Goal: Task Accomplishment & Management: Manage account settings

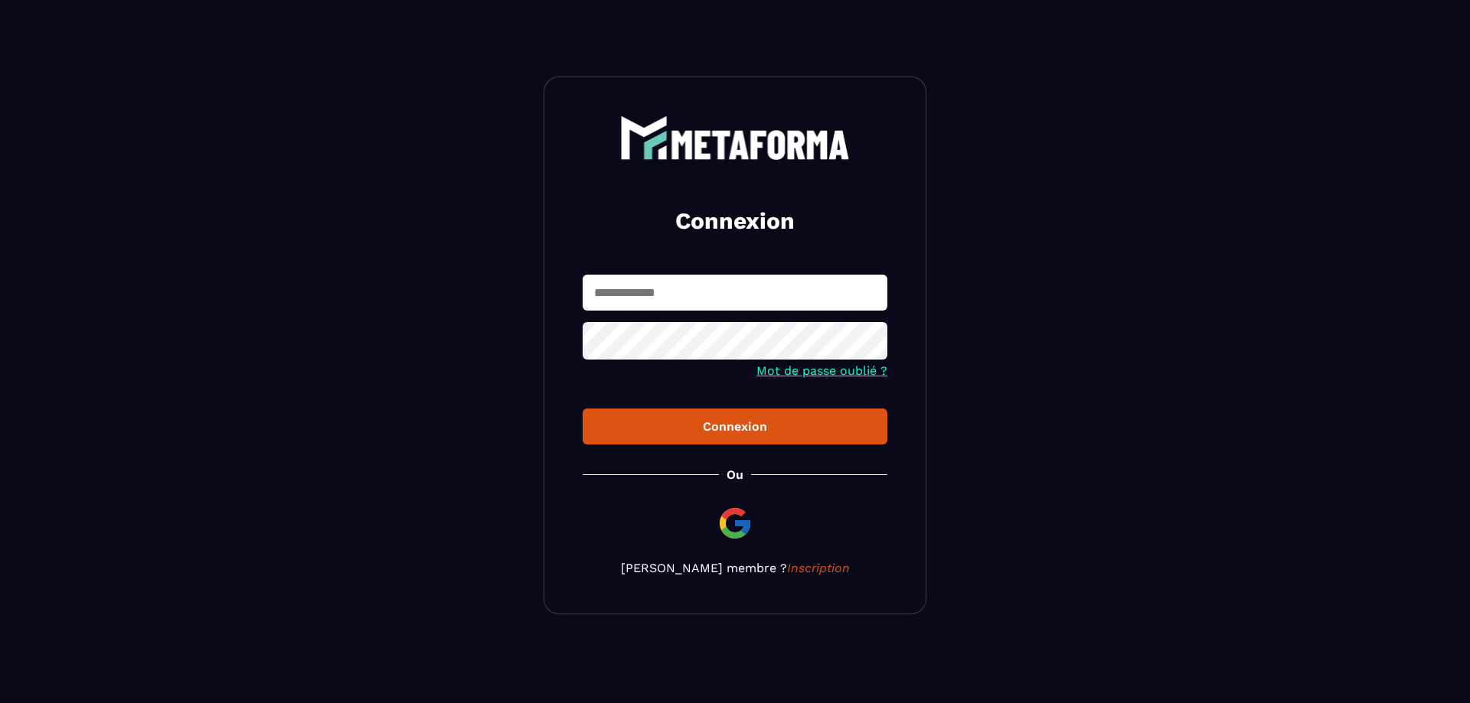
click at [674, 302] on input "text" at bounding box center [734, 293] width 305 height 36
click at [632, 287] on input "text" at bounding box center [734, 293] width 305 height 36
type input "**********"
click at [727, 430] on div "Connexion" at bounding box center [735, 426] width 280 height 15
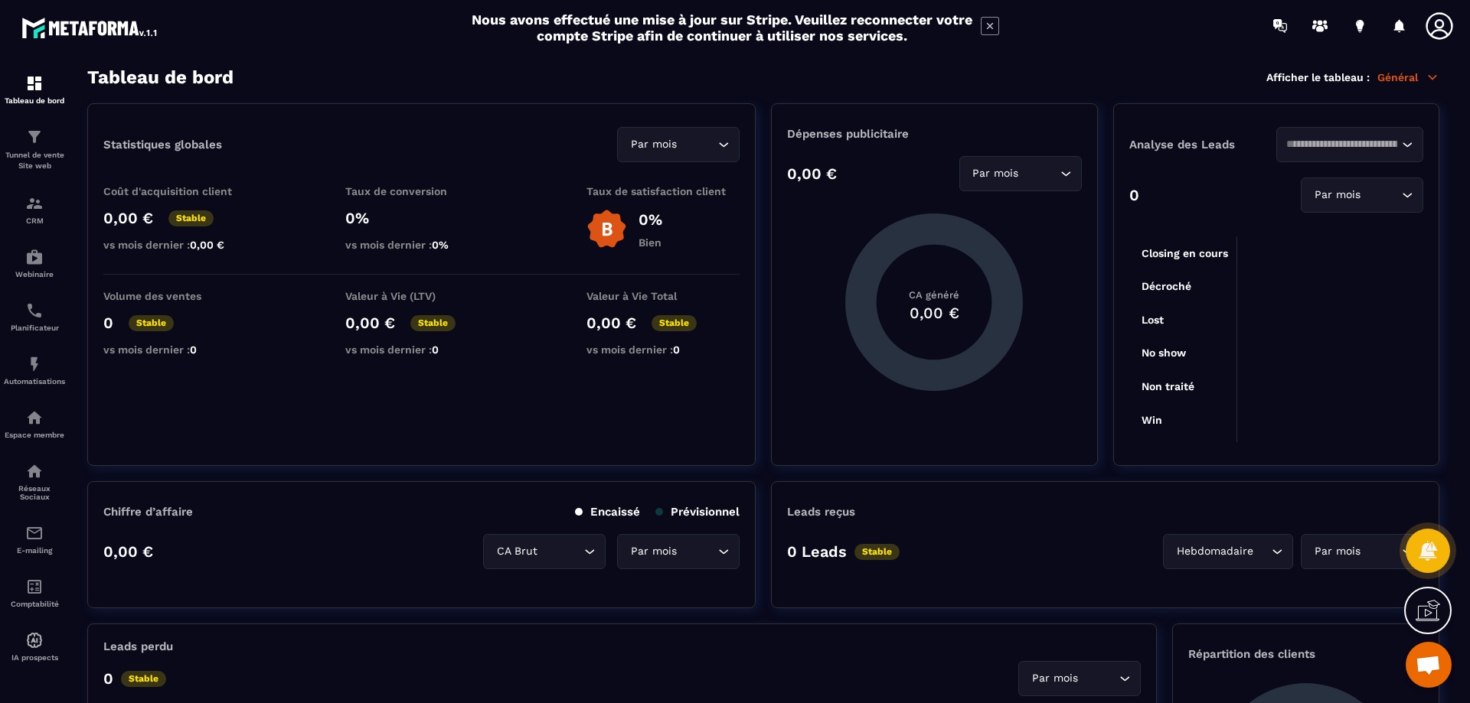
click at [1437, 78] on icon at bounding box center [1432, 77] width 14 height 14
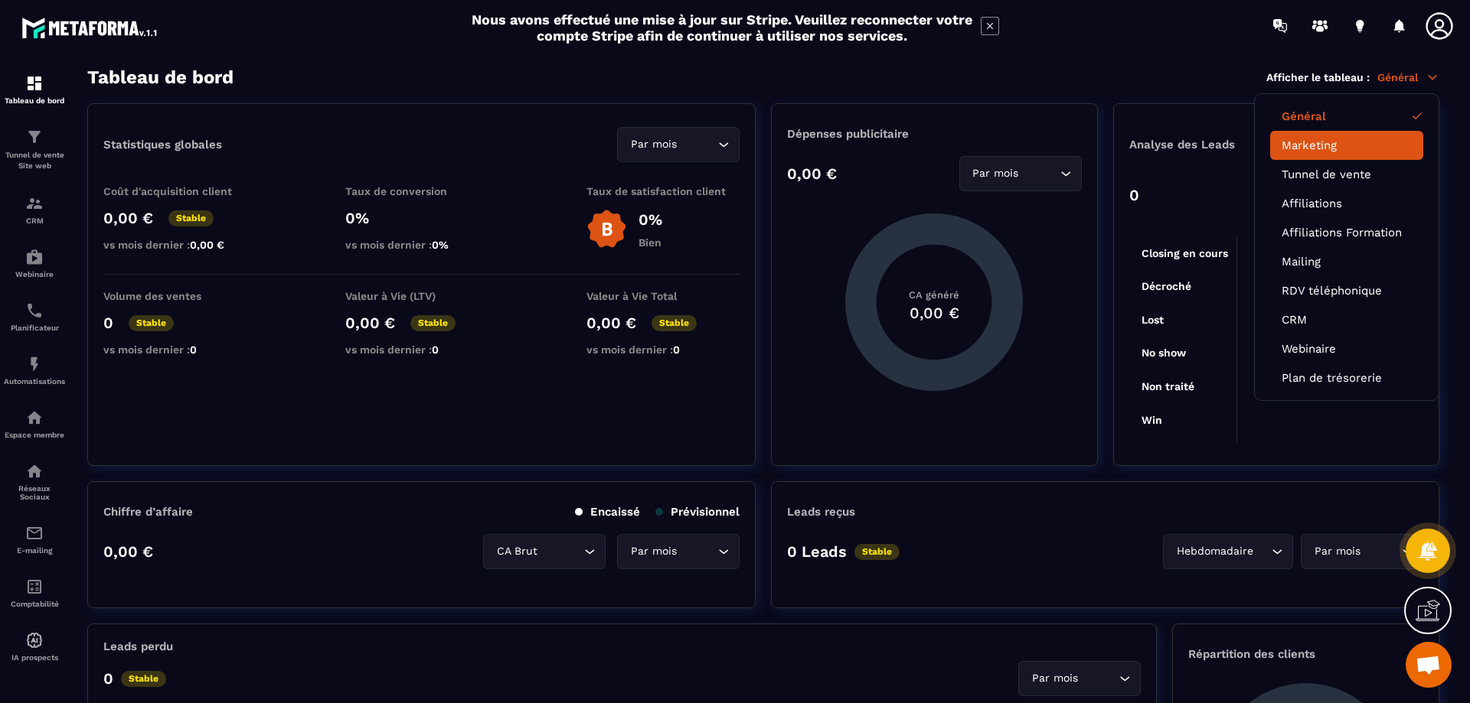
click at [1323, 147] on link "Marketing" at bounding box center [1346, 146] width 130 height 14
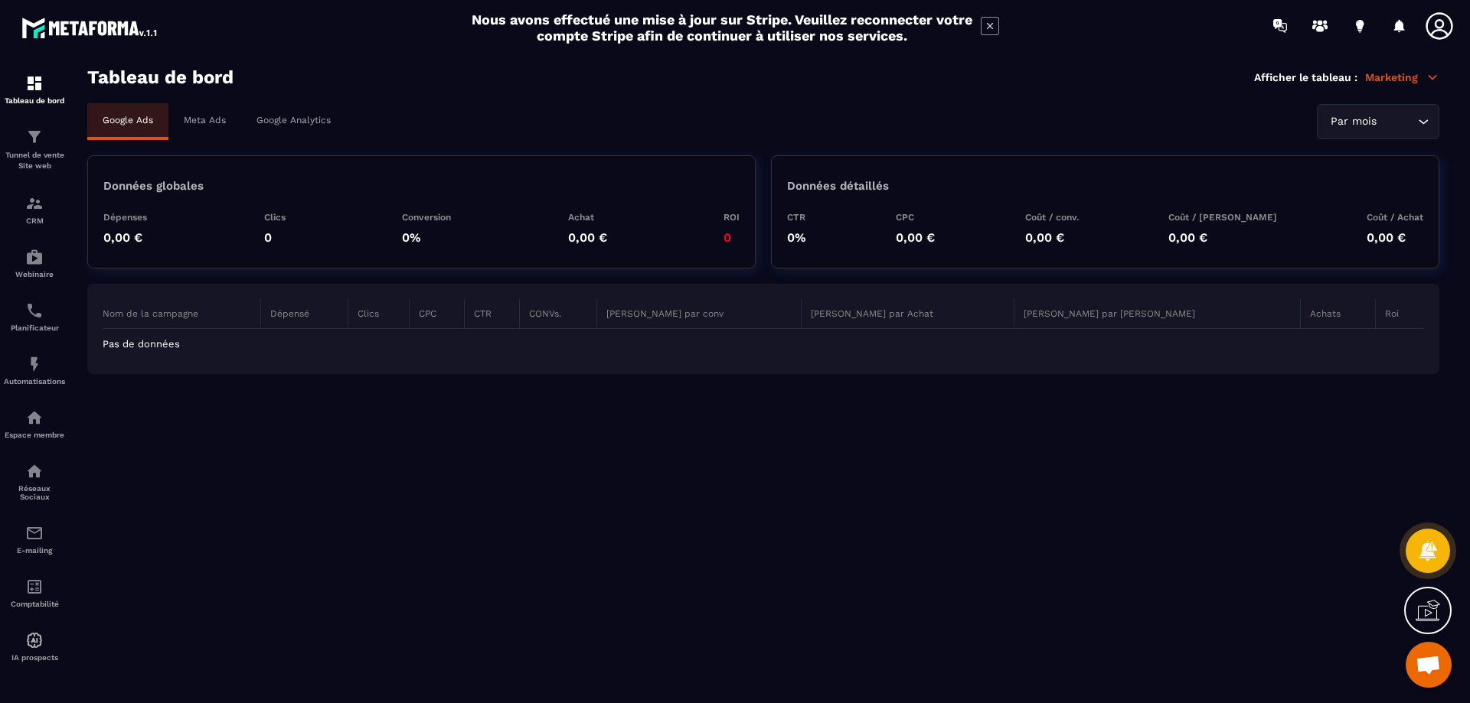
click at [202, 126] on div "Meta Ads" at bounding box center [204, 120] width 73 height 34
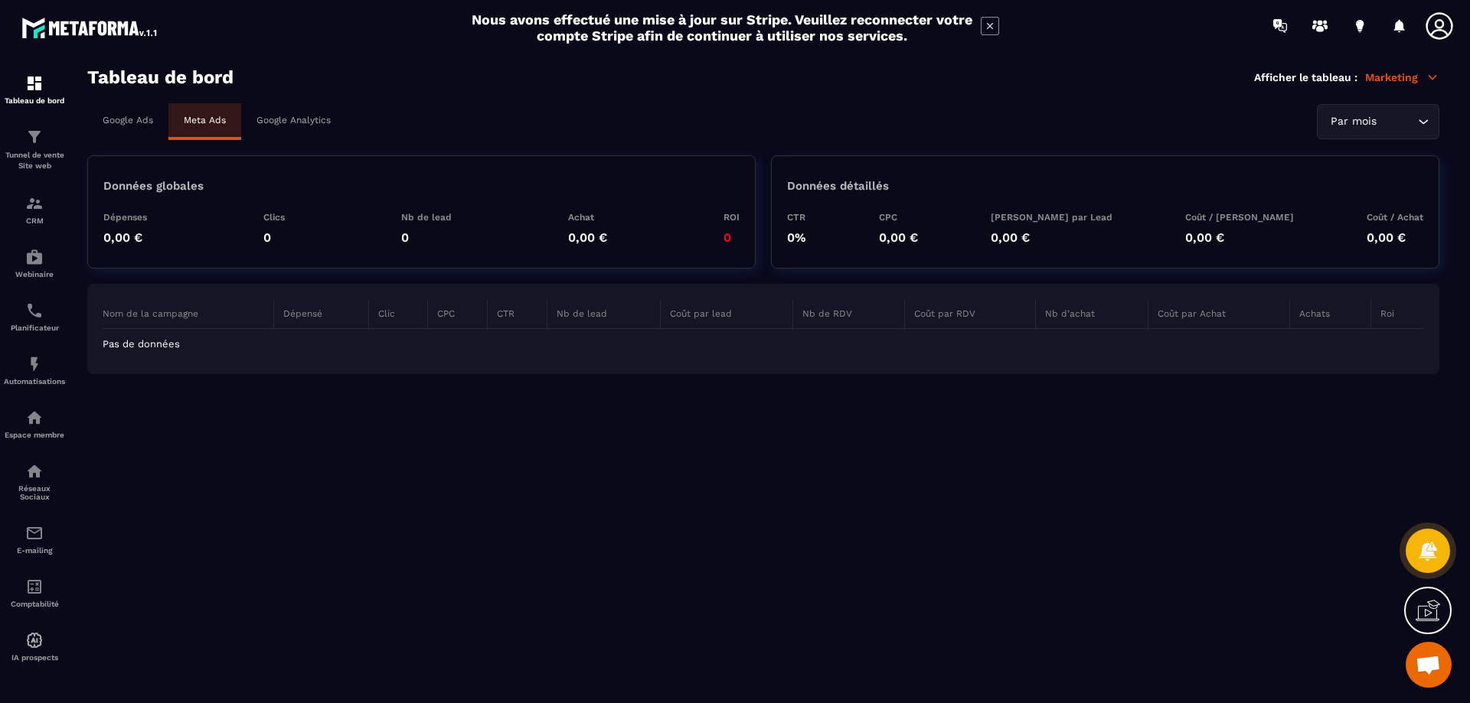
click at [286, 122] on p "Google Analytics" at bounding box center [293, 120] width 74 height 11
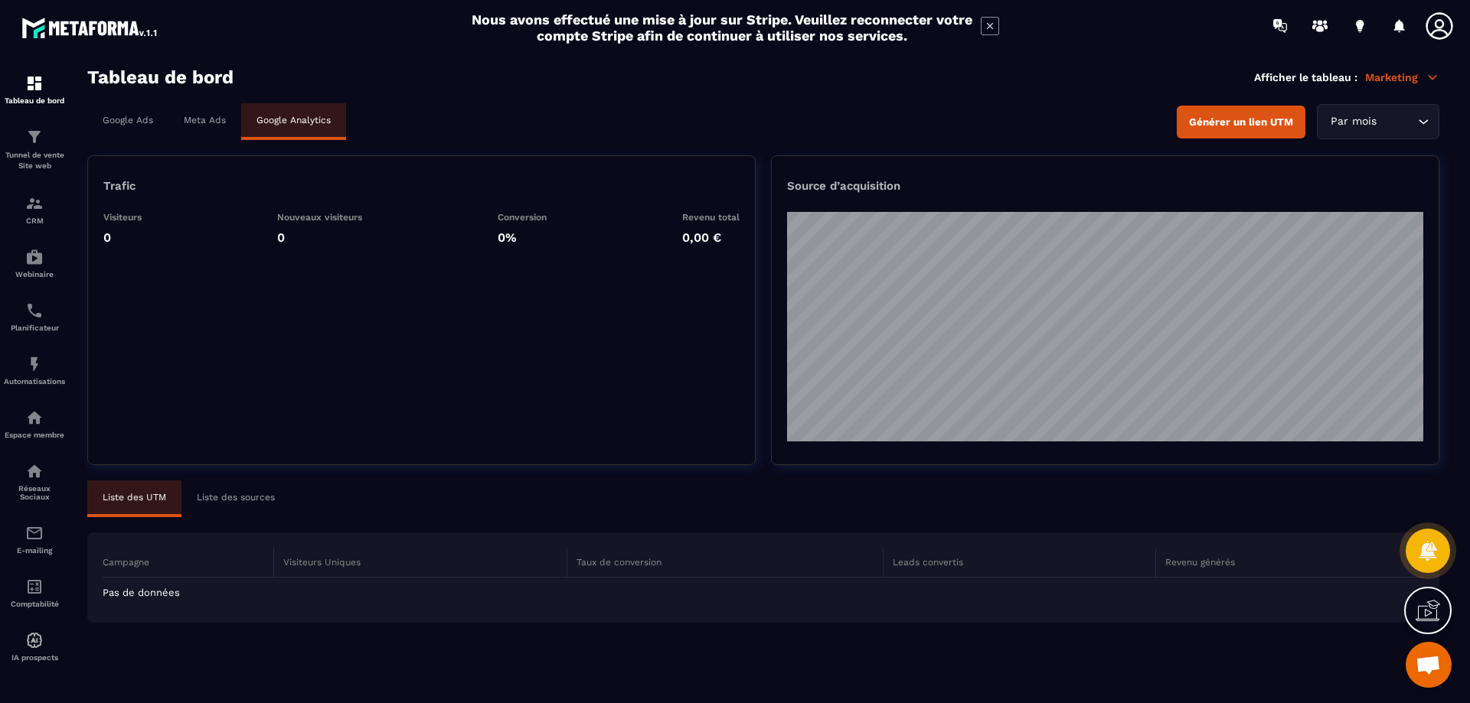
click at [1415, 80] on p "Marketing" at bounding box center [1402, 77] width 74 height 14
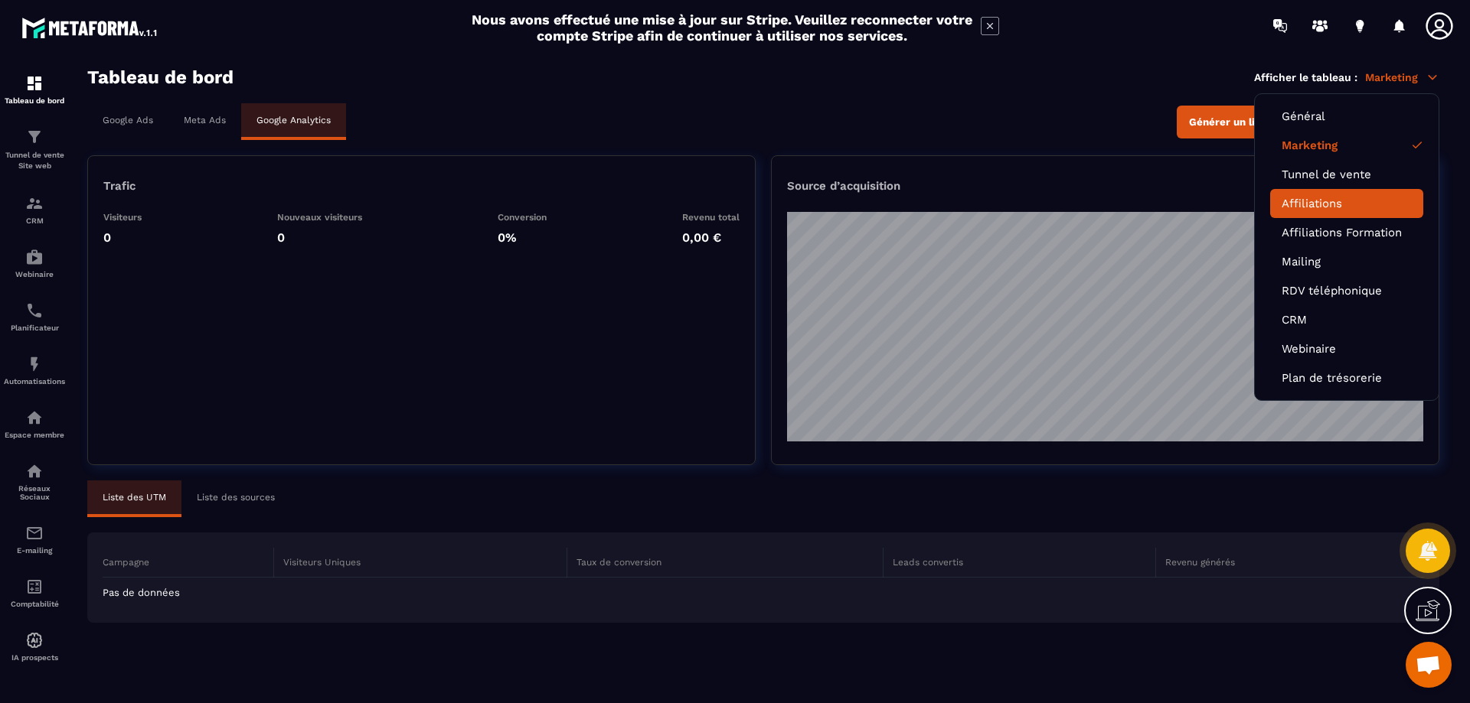
click at [1330, 211] on li "Affiliations" at bounding box center [1346, 203] width 153 height 29
click at [1339, 182] on li "Tunnel de vente" at bounding box center [1346, 174] width 153 height 29
click at [1357, 177] on link "Tunnel de vente" at bounding box center [1346, 175] width 130 height 14
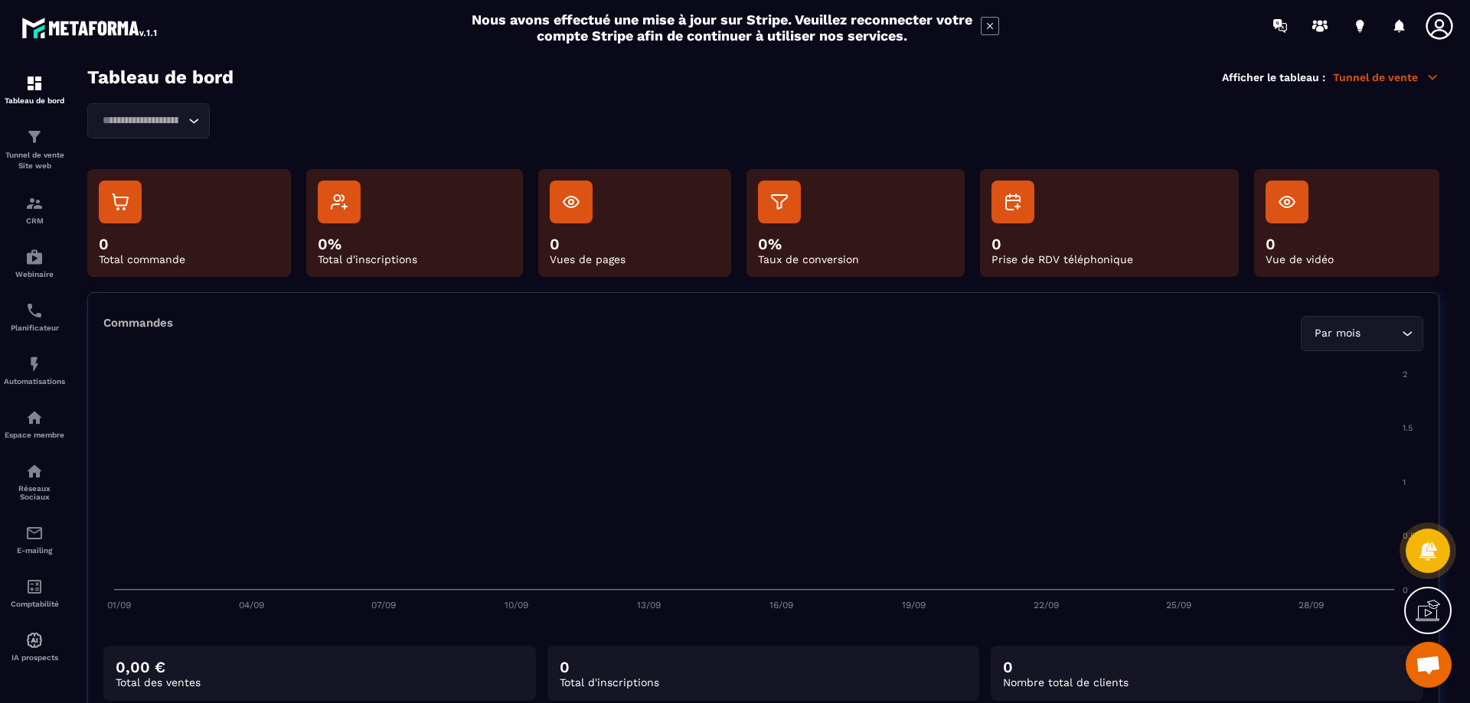
click at [167, 128] on input "Search for option" at bounding box center [140, 121] width 87 height 17
click at [427, 104] on div "Loading... Veuillez rechercher" at bounding box center [763, 120] width 1352 height 35
click at [31, 370] on img at bounding box center [34, 364] width 18 height 18
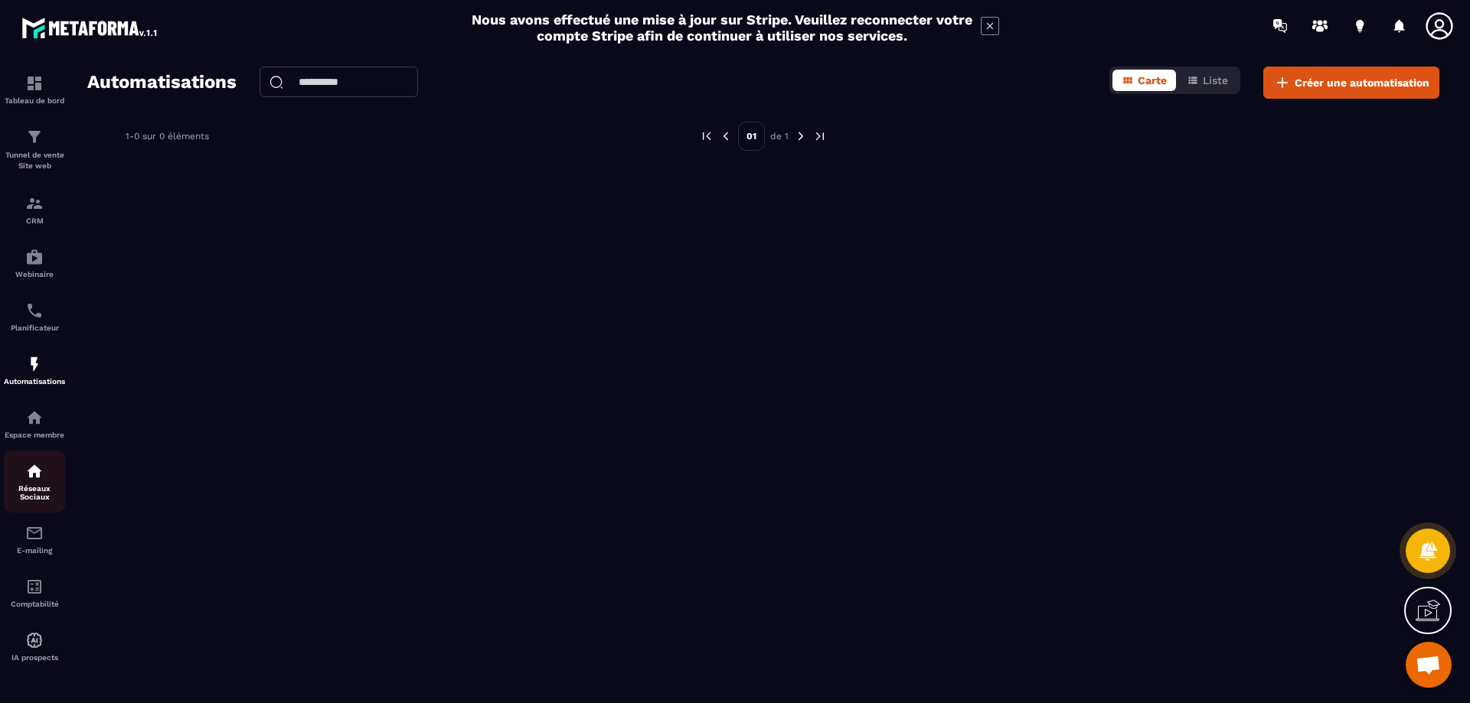
click at [36, 478] on img at bounding box center [34, 471] width 18 height 18
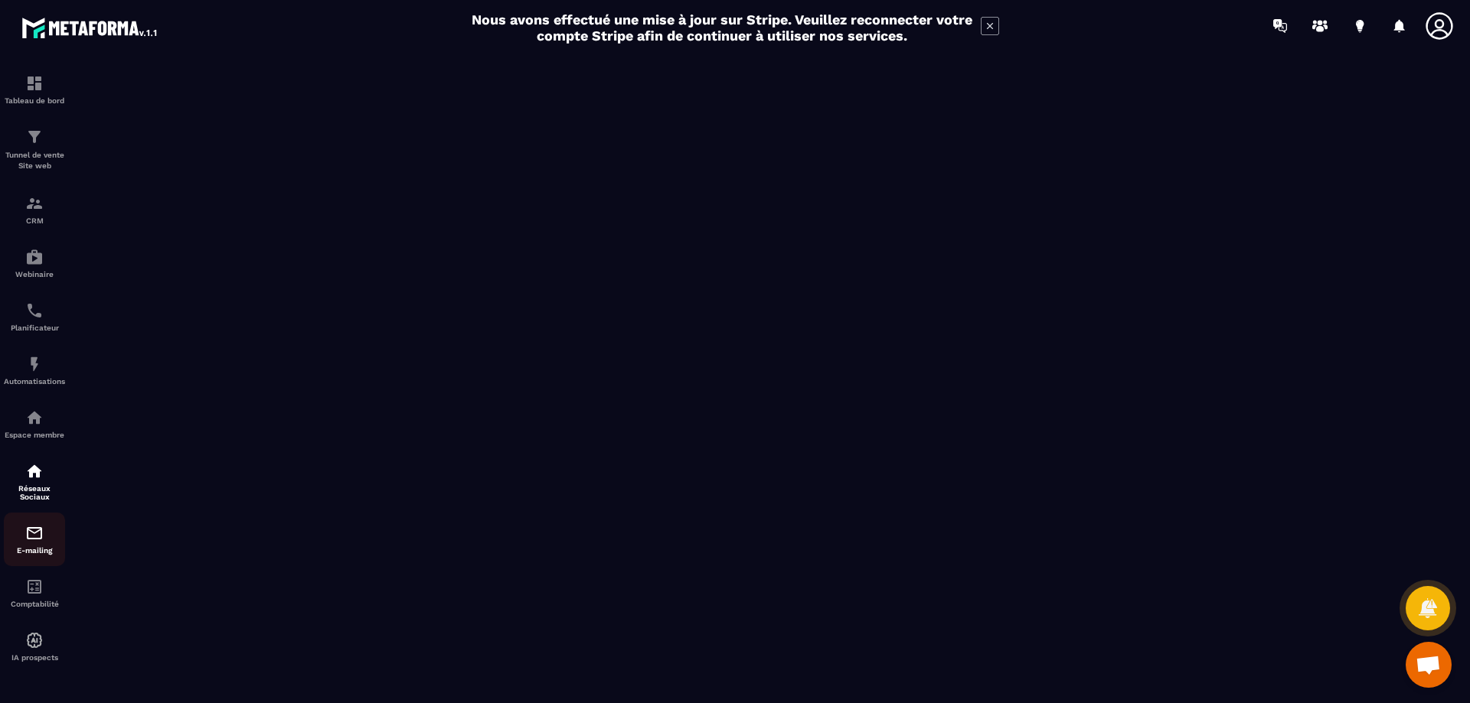
click at [29, 540] on img at bounding box center [34, 533] width 18 height 18
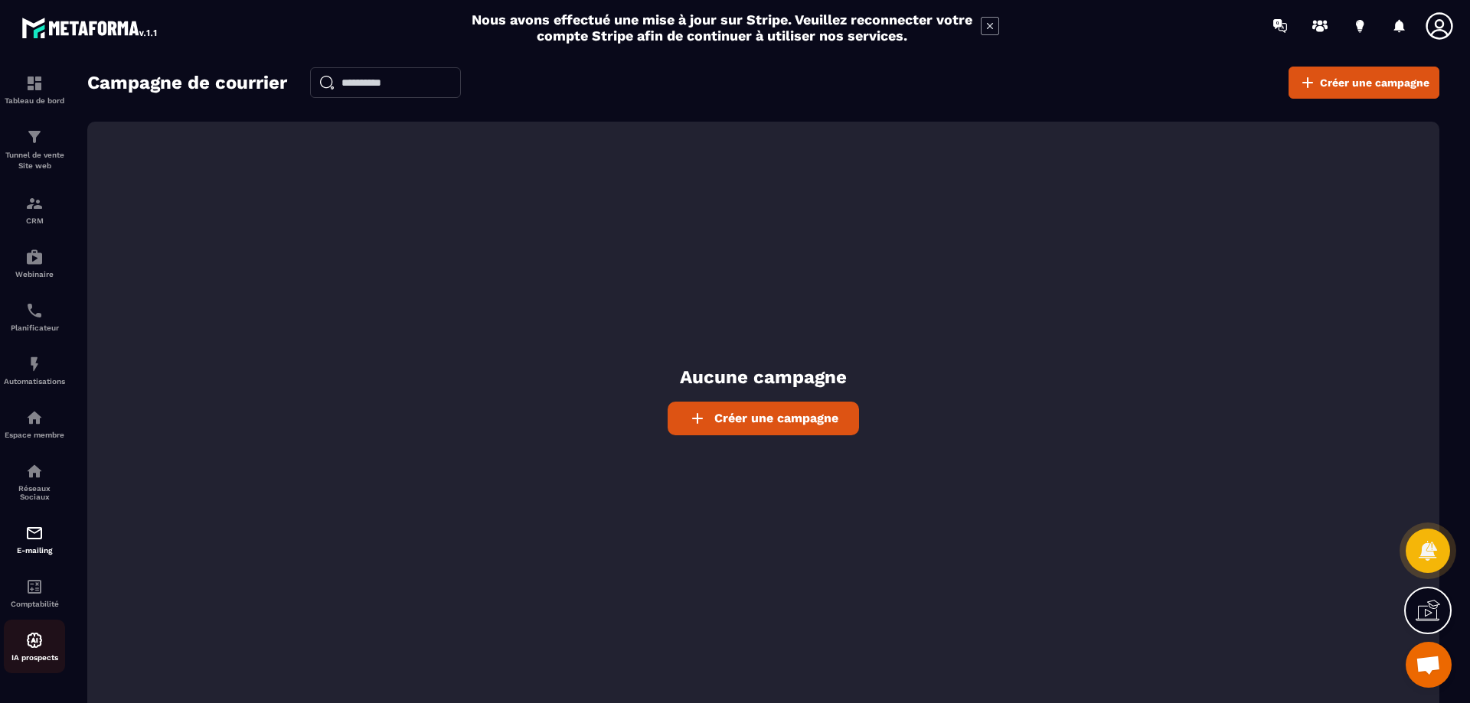
click at [41, 650] on div "IA prospects" at bounding box center [34, 646] width 61 height 31
click at [36, 70] on link "Tableau de bord" at bounding box center [34, 90] width 61 height 54
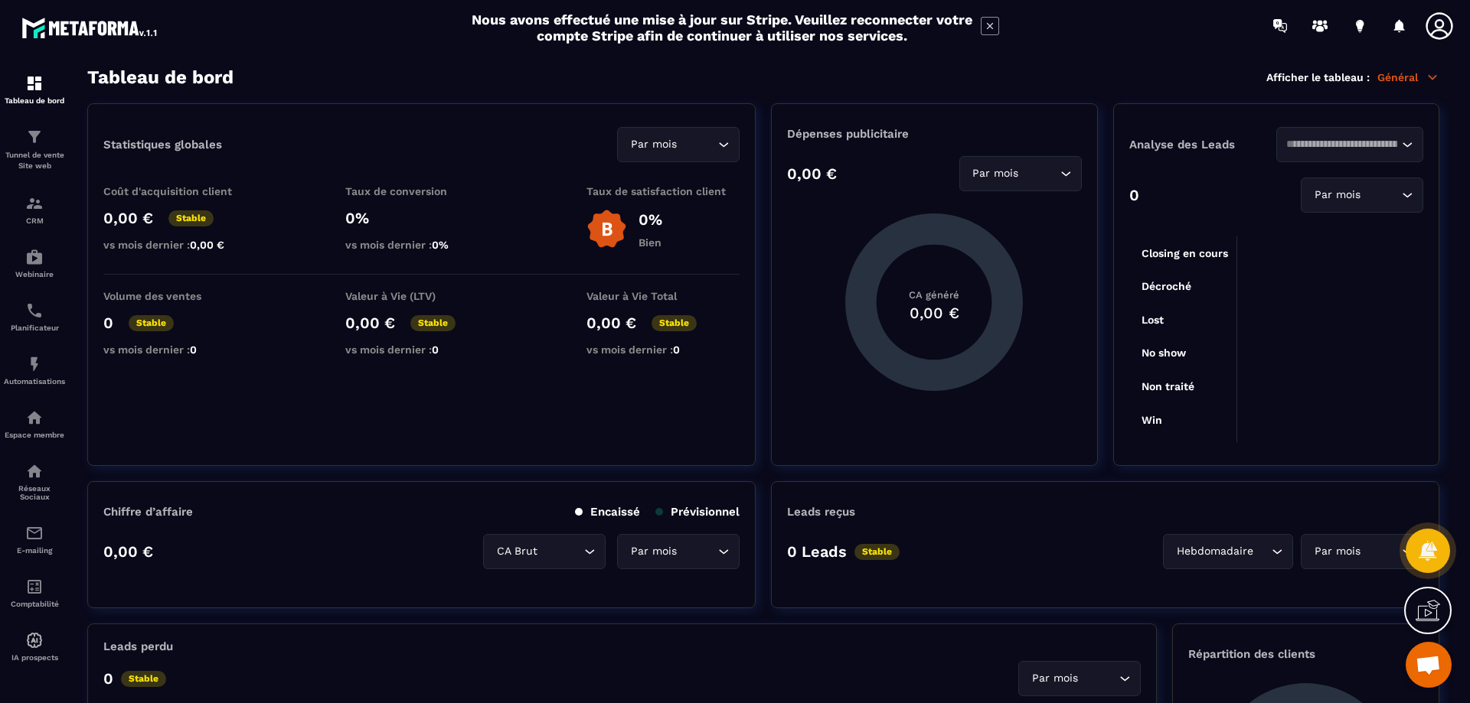
click at [1433, 607] on icon at bounding box center [1427, 611] width 24 height 24
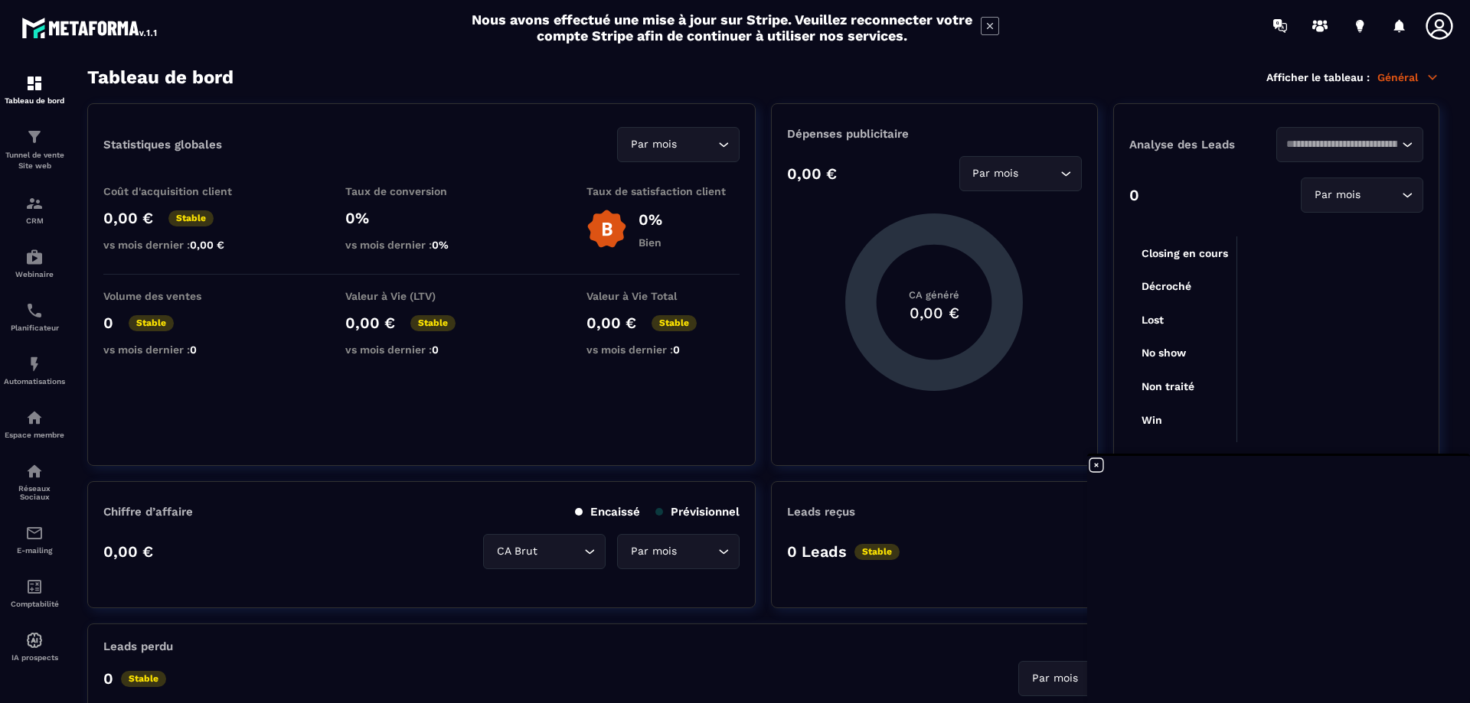
click at [694, 671] on div "0 Stable Par mois Loading..." at bounding box center [621, 678] width 1037 height 35
click at [991, 27] on icon at bounding box center [990, 26] width 18 height 18
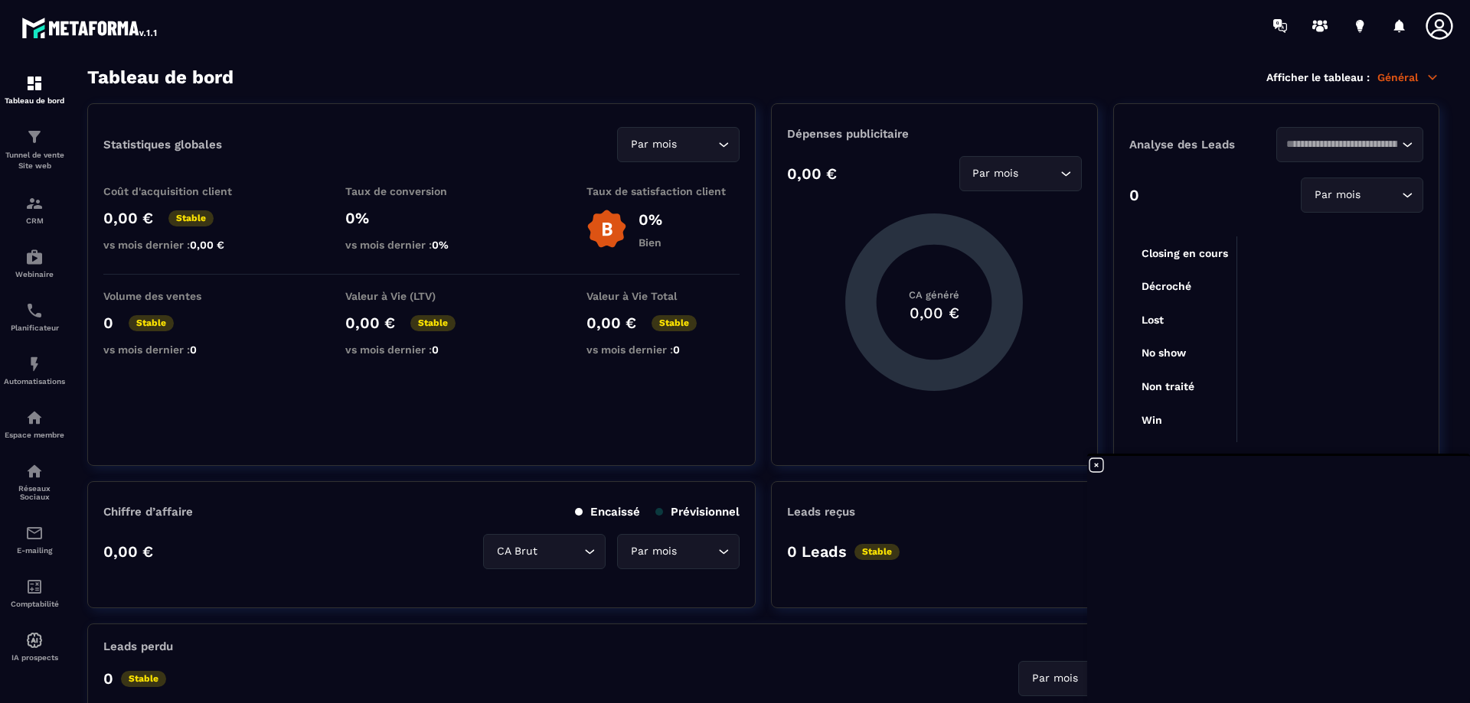
click at [1453, 21] on icon at bounding box center [1439, 26] width 31 height 31
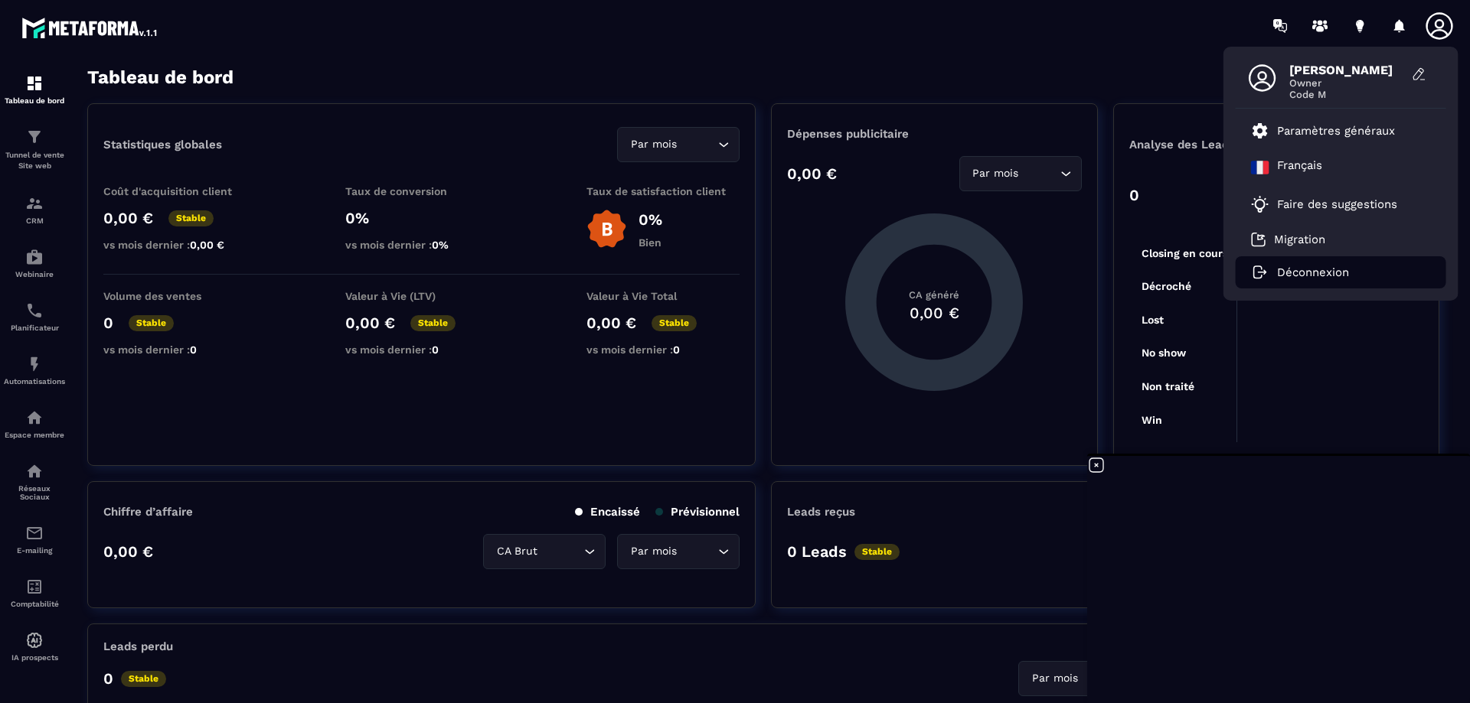
click at [1310, 274] on p "Déconnexion" at bounding box center [1313, 273] width 72 height 14
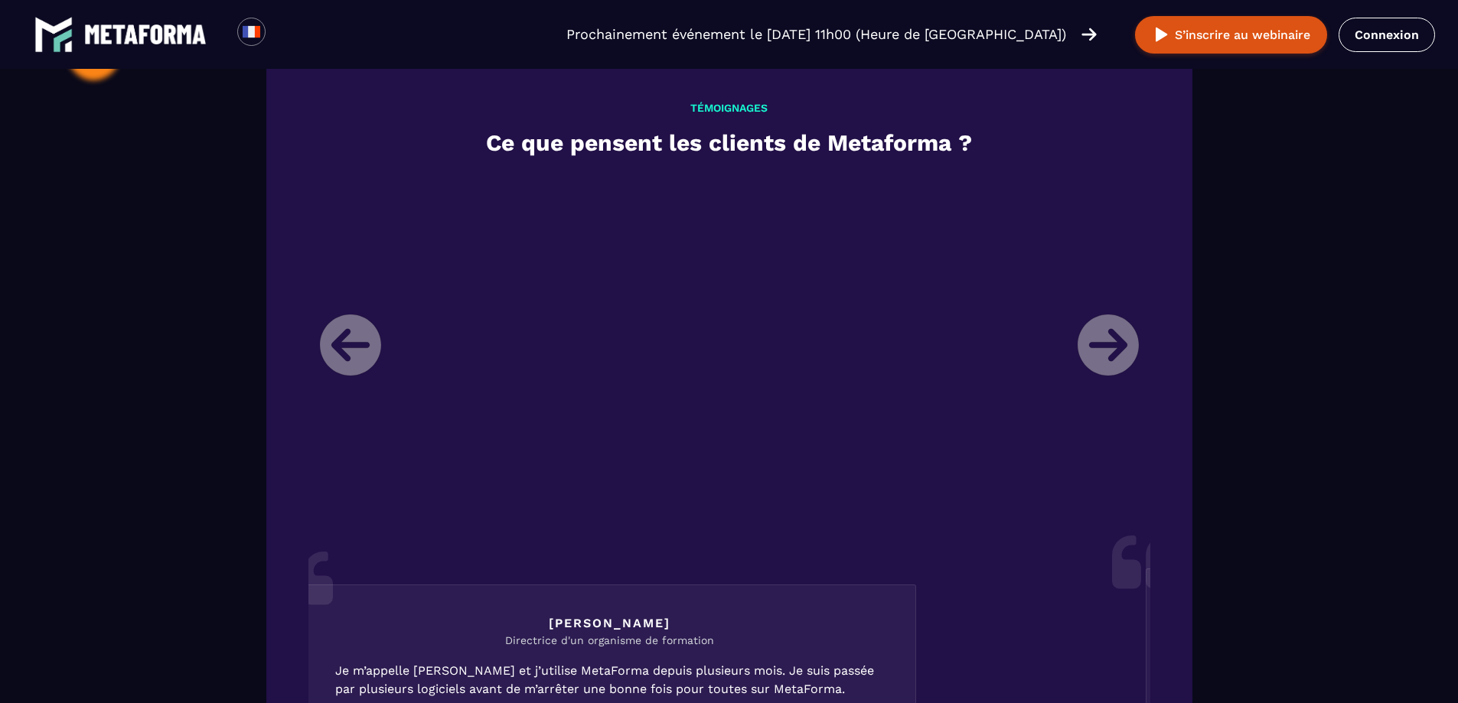
scroll to position [1771, 0]
